Goal: Transaction & Acquisition: Purchase product/service

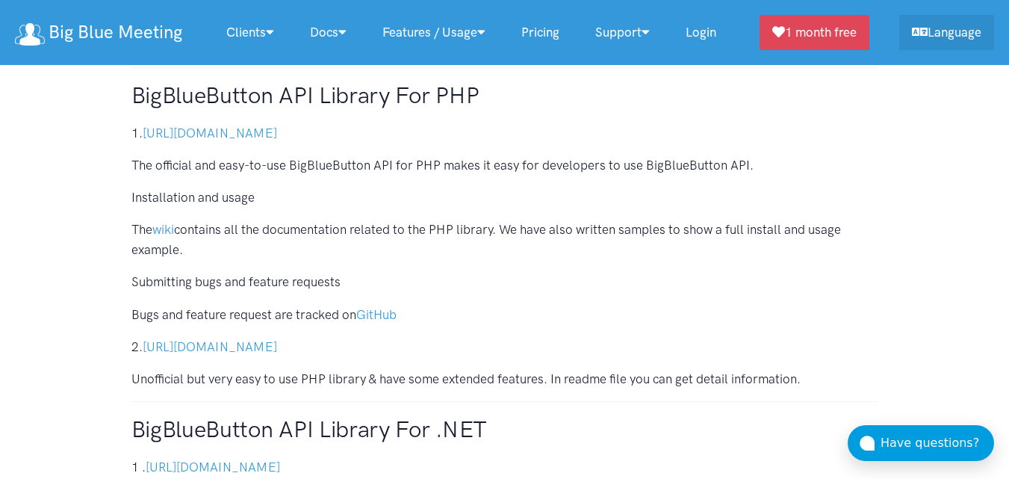
scroll to position [597, 0]
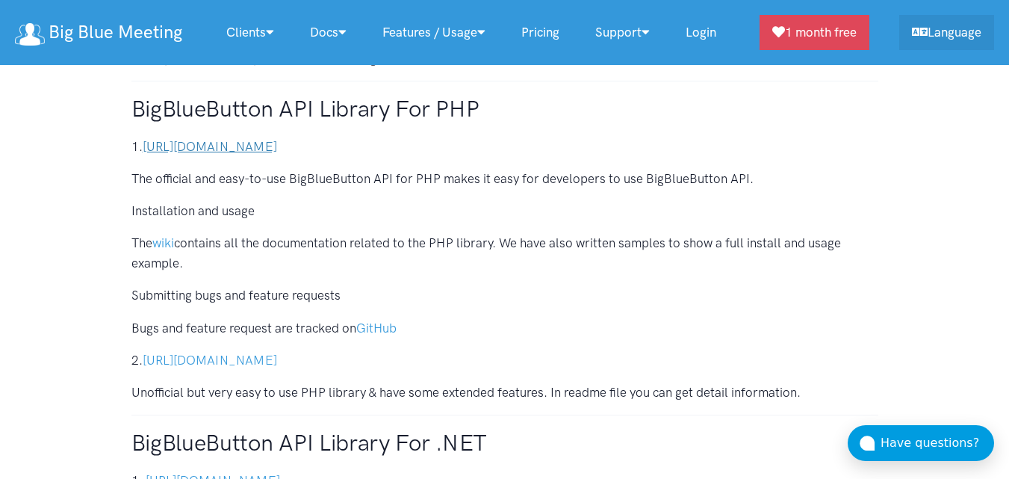
click at [204, 144] on link "https://github.com/bigbluebutton/bigbluebutton-api-php" at bounding box center [210, 146] width 134 height 15
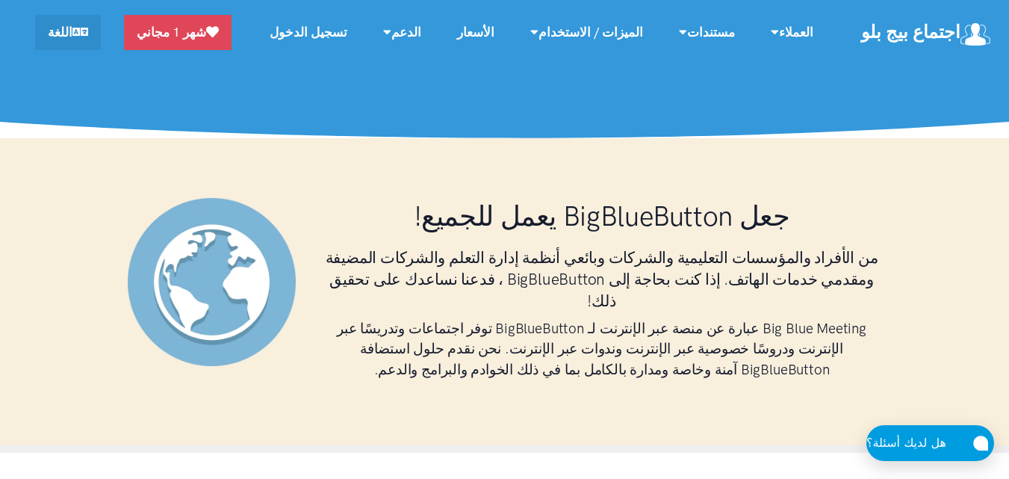
scroll to position [299, 0]
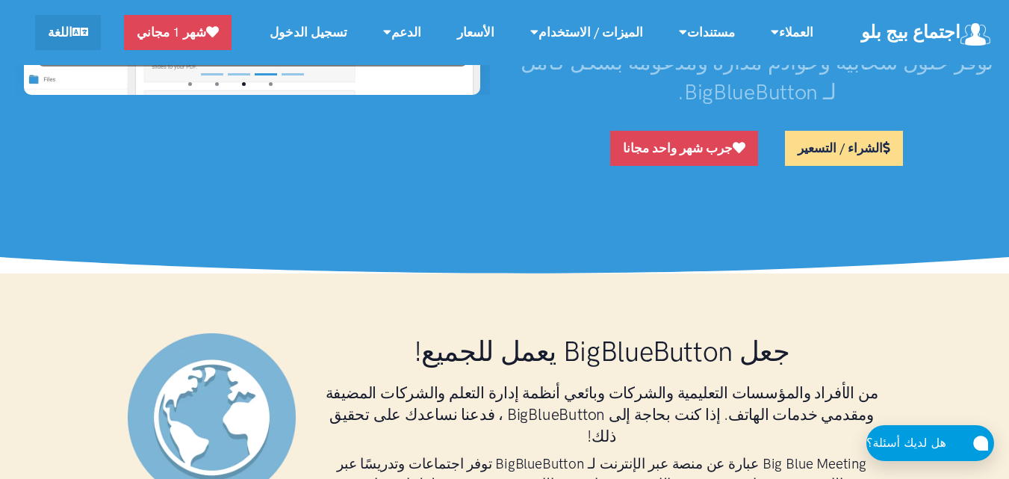
click at [826, 134] on link "الشراء / التسعير" at bounding box center [844, 148] width 118 height 35
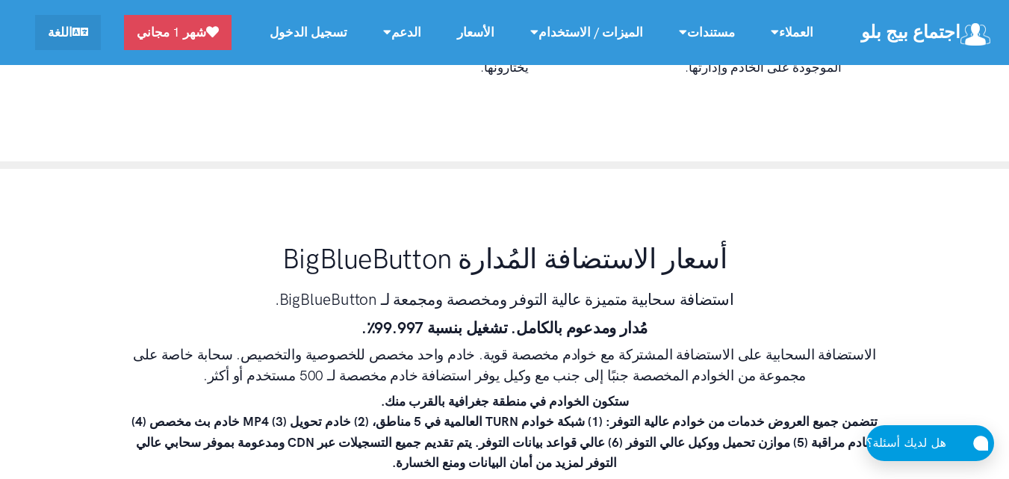
scroll to position [8603, 0]
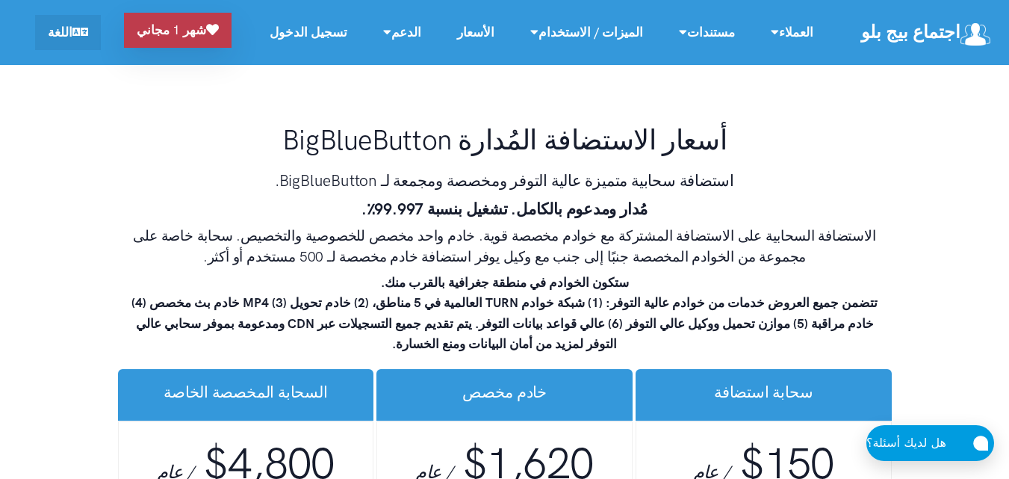
click at [216, 18] on link "شهر 1 مجاني" at bounding box center [177, 30] width 107 height 35
